Goal: Task Accomplishment & Management: Complete application form

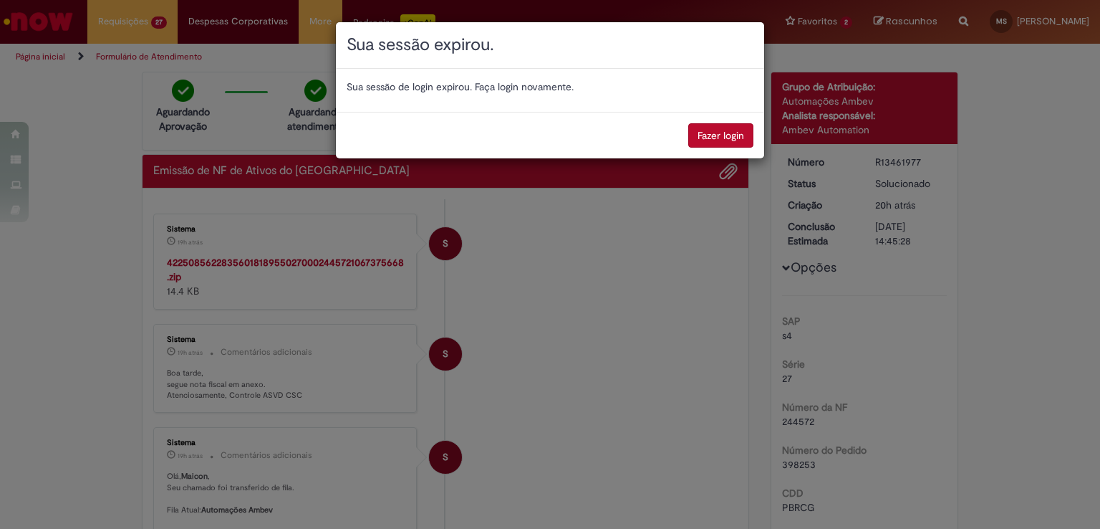
click at [710, 136] on button "Fazer login" at bounding box center [720, 135] width 65 height 24
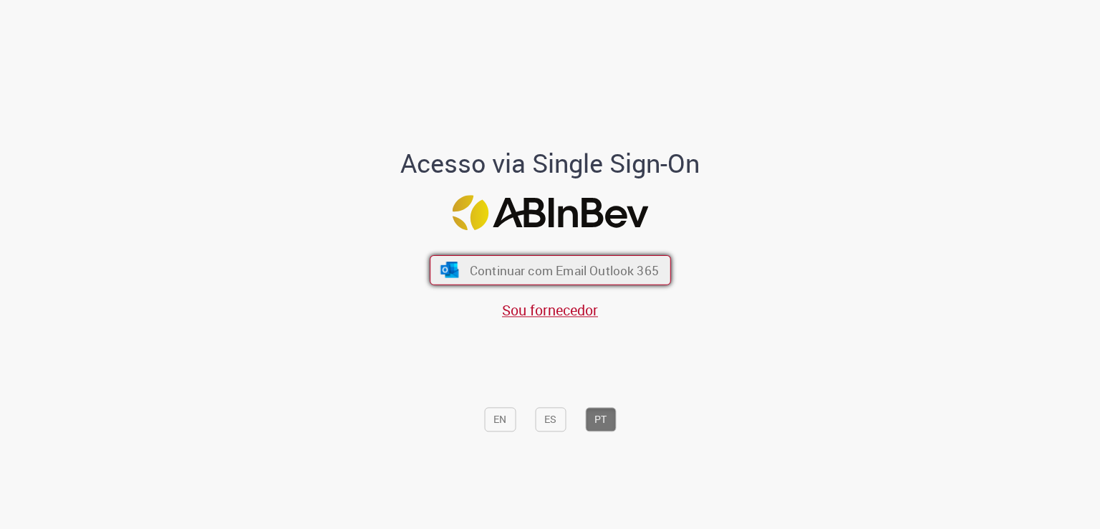
click at [519, 265] on span "Continuar com Email Outlook 365" at bounding box center [563, 270] width 189 height 16
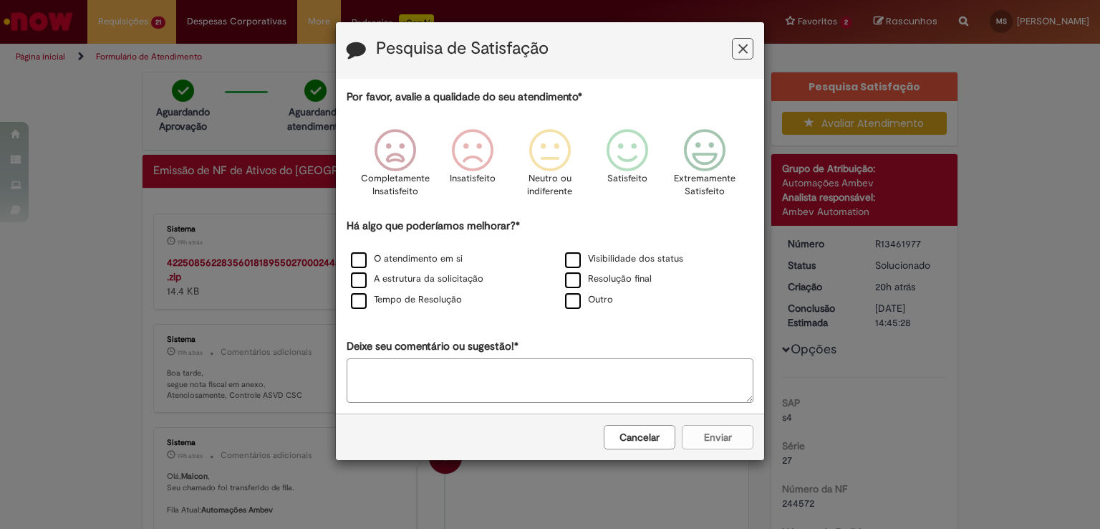
click at [742, 42] on icon "Feedback" at bounding box center [742, 49] width 9 height 15
